Goal: Navigation & Orientation: Find specific page/section

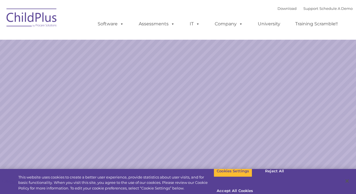
select select "MEDIUM"
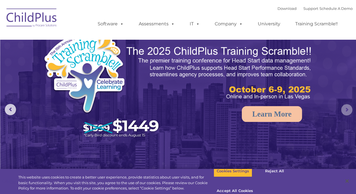
click at [347, 112] on rs-arrow at bounding box center [346, 109] width 11 height 11
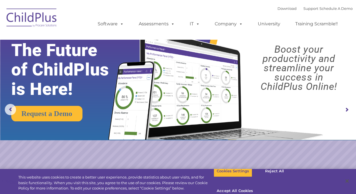
click at [347, 112] on rs-arrow at bounding box center [346, 109] width 11 height 11
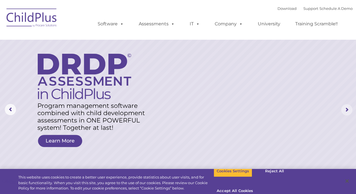
click at [347, 112] on rs-arrow at bounding box center [346, 109] width 11 height 11
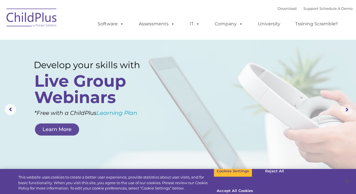
click at [347, 112] on rs-arrow at bounding box center [346, 109] width 11 height 11
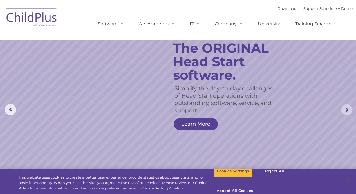
click at [347, 112] on rs-arrow at bounding box center [346, 109] width 11 height 11
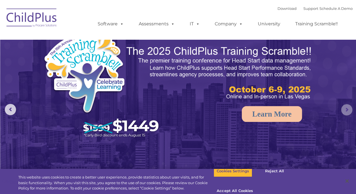
click at [347, 112] on rs-arrow at bounding box center [346, 109] width 11 height 11
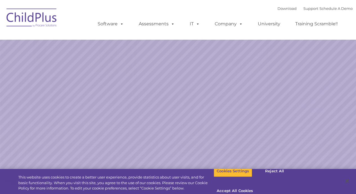
select select "MEDIUM"
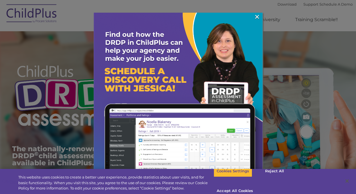
click at [43, 78] on div at bounding box center [178, 97] width 356 height 194
